Goal: Task Accomplishment & Management: Use online tool/utility

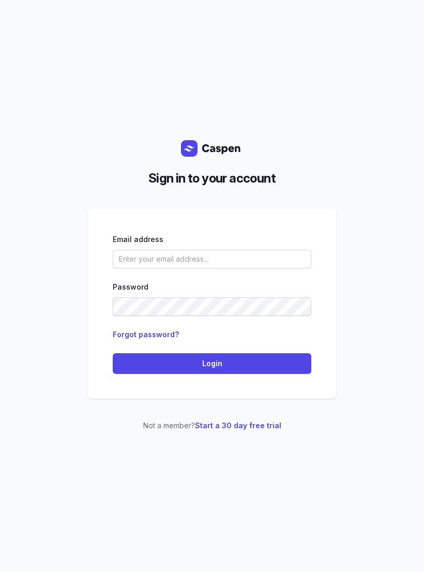
click at [215, 267] on input "email" at bounding box center [212, 259] width 198 height 19
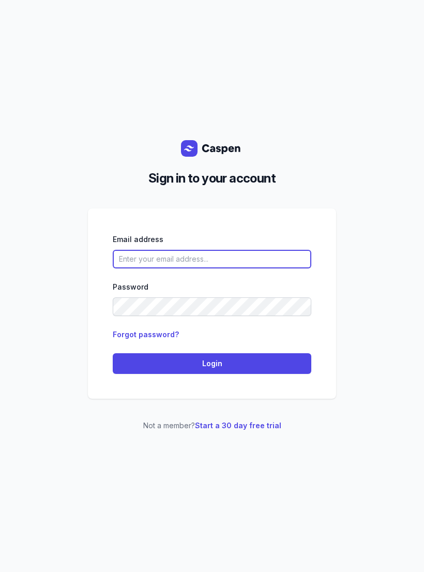
type input "[EMAIL_ADDRESS][DOMAIN_NAME]"
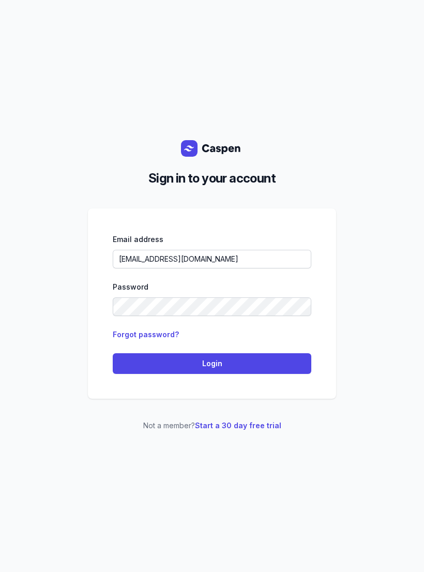
click at [263, 370] on span "Login" at bounding box center [212, 363] width 186 height 12
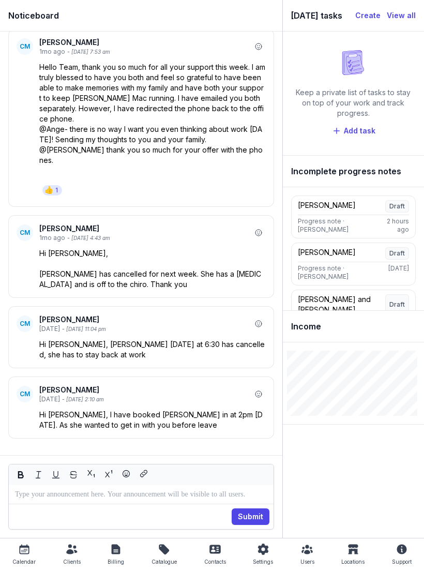
click at [26, 550] on icon at bounding box center [24, 549] width 12 height 12
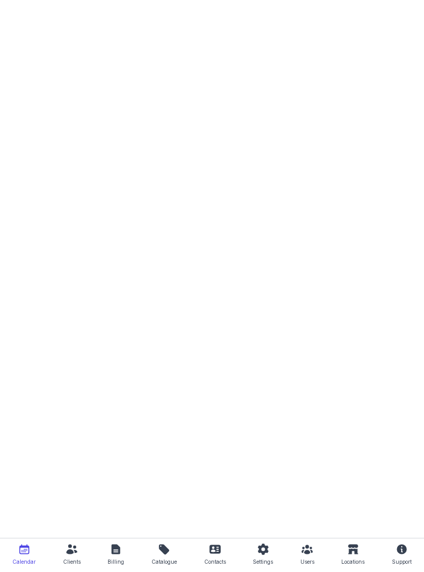
select select "week"
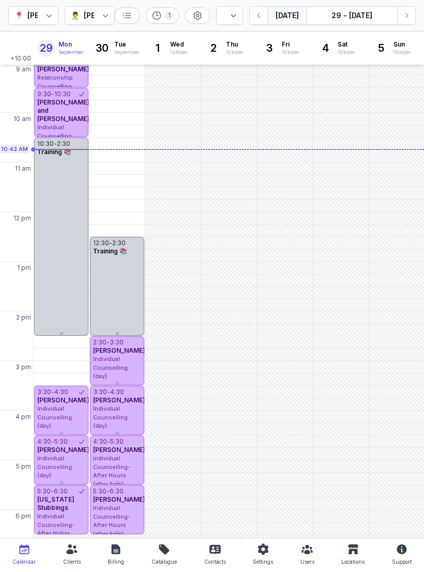
scroll to position [51, 0]
click at [87, 18] on div "[PERSON_NAME]" at bounding box center [114, 15] width 60 height 12
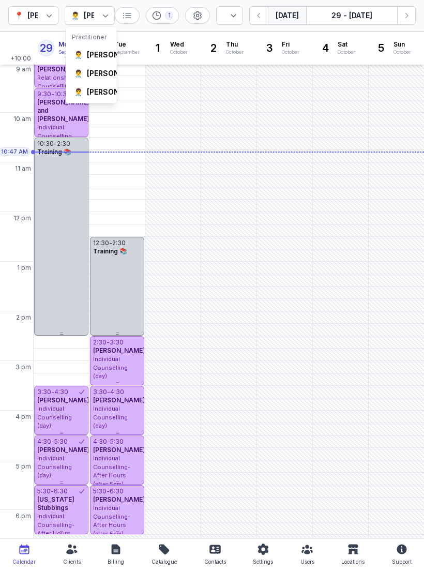
click at [94, 60] on div "[PERSON_NAME]" at bounding box center [117, 55] width 60 height 10
